Goal: Task Accomplishment & Management: Manage account settings

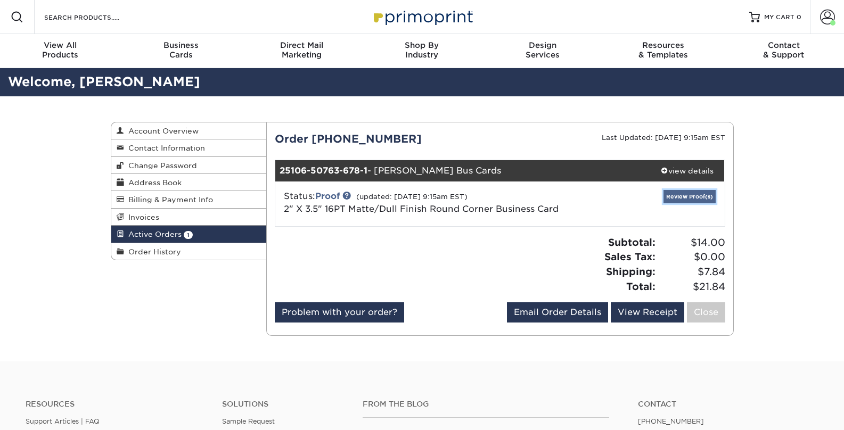
click at [673, 198] on link "Review Proof(s)" at bounding box center [690, 196] width 52 height 13
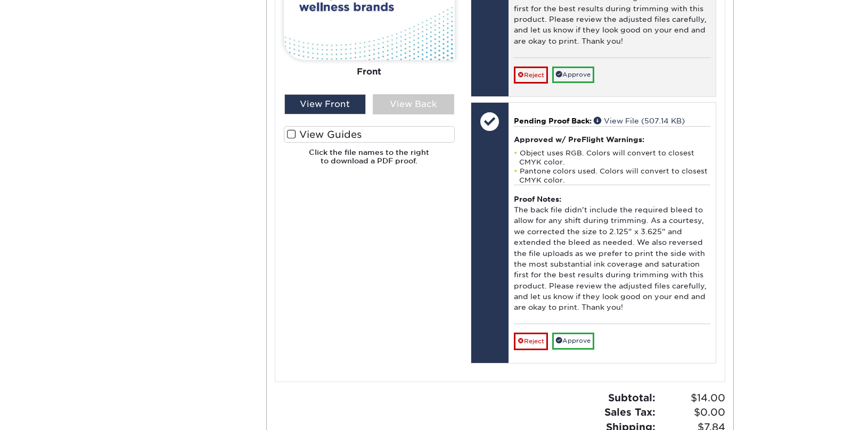
scroll to position [718, 0]
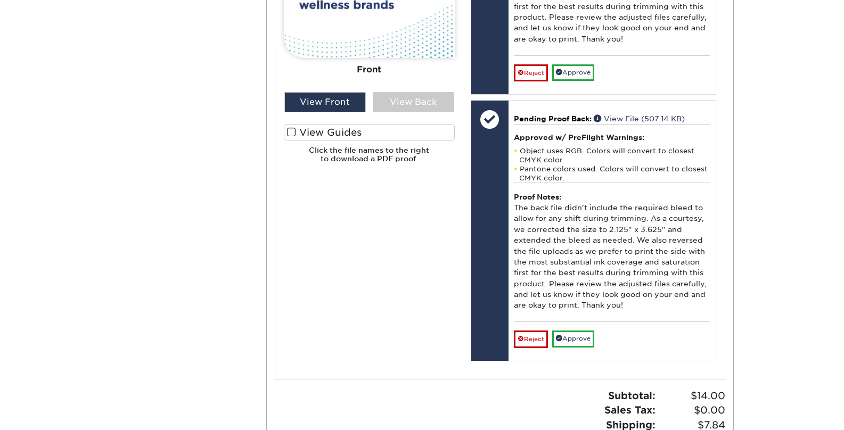
click at [462, 98] on div "View Front View Back" at bounding box center [369, 102] width 187 height 20
click at [431, 105] on div "View Back" at bounding box center [413, 102] width 81 height 20
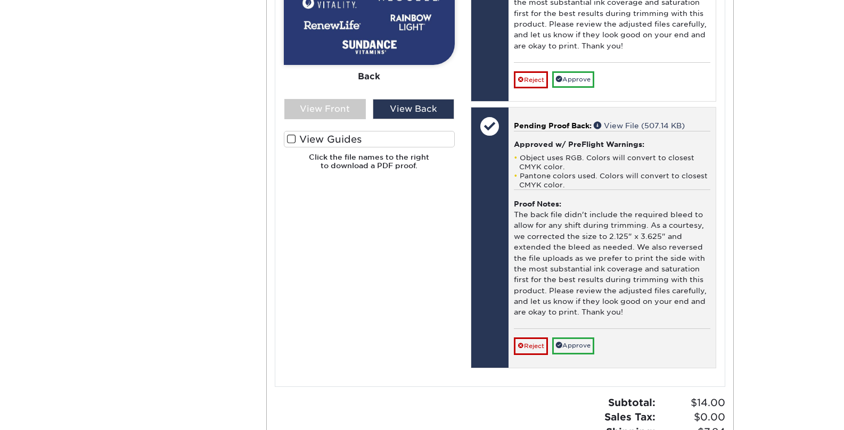
scroll to position [803, 0]
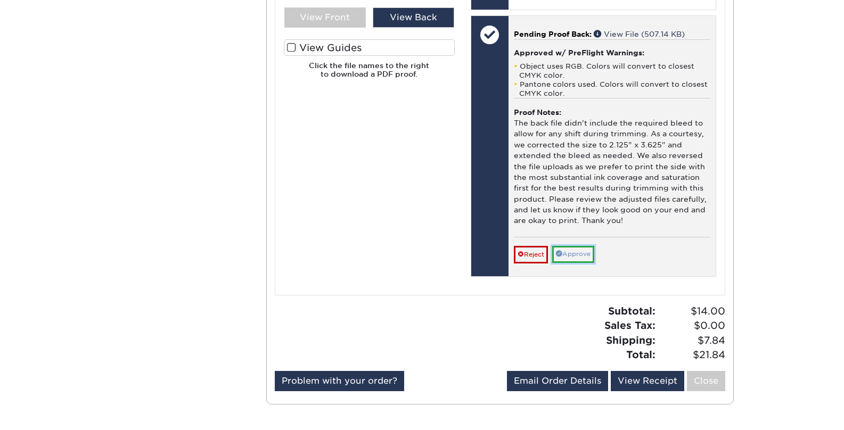
click at [574, 258] on link "Approve" at bounding box center [573, 254] width 42 height 17
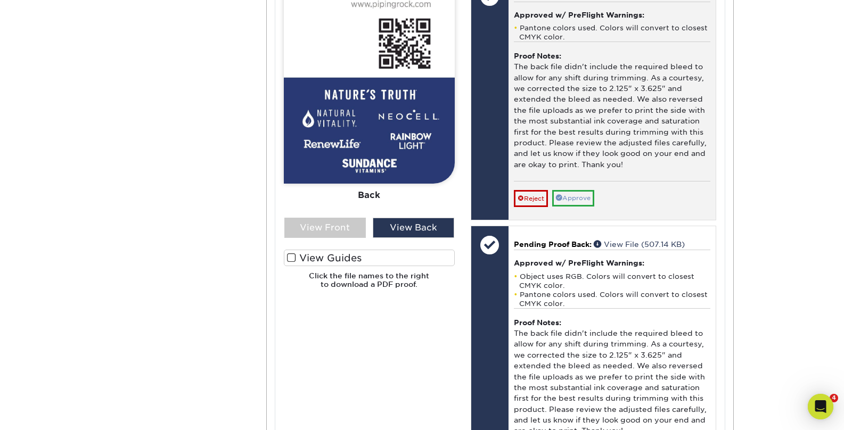
scroll to position [0, 0]
click at [582, 207] on div "Pending Proof Front: View File (1.53 MB) Approved w/ PreFlight Warnings: Panton…" at bounding box center [612, 99] width 207 height 242
click at [576, 192] on link "Approve" at bounding box center [573, 198] width 42 height 17
